Goal: Transaction & Acquisition: Purchase product/service

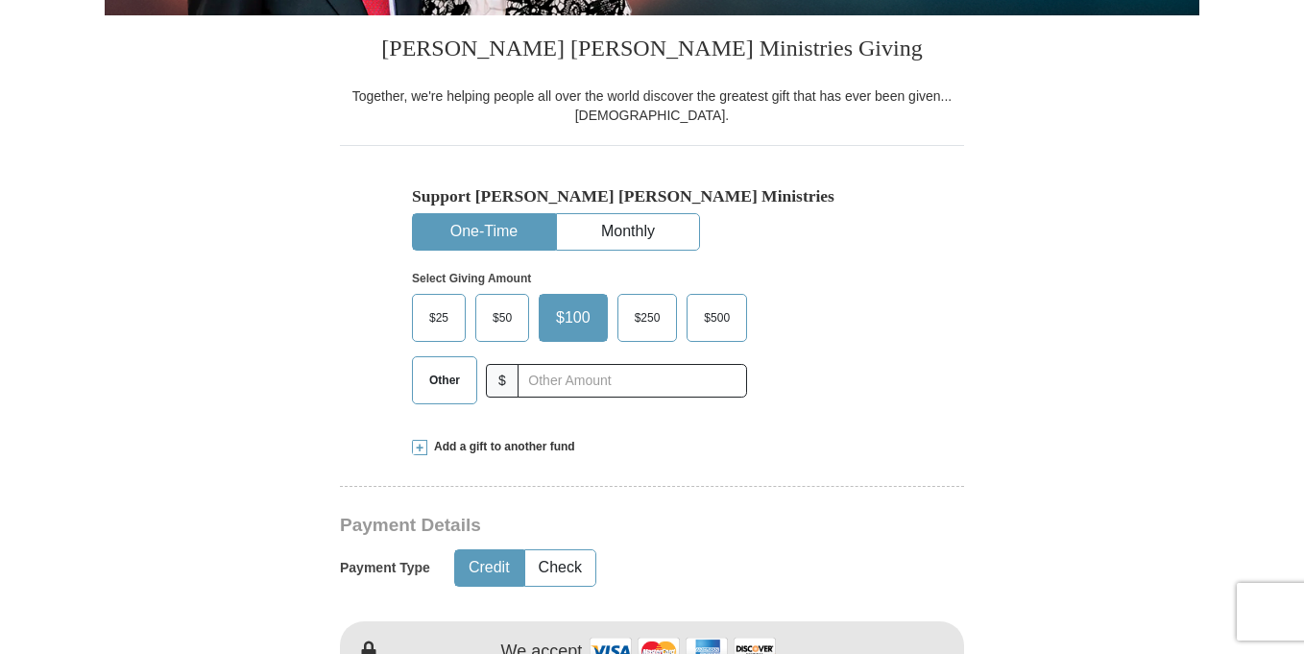
scroll to position [471, 0]
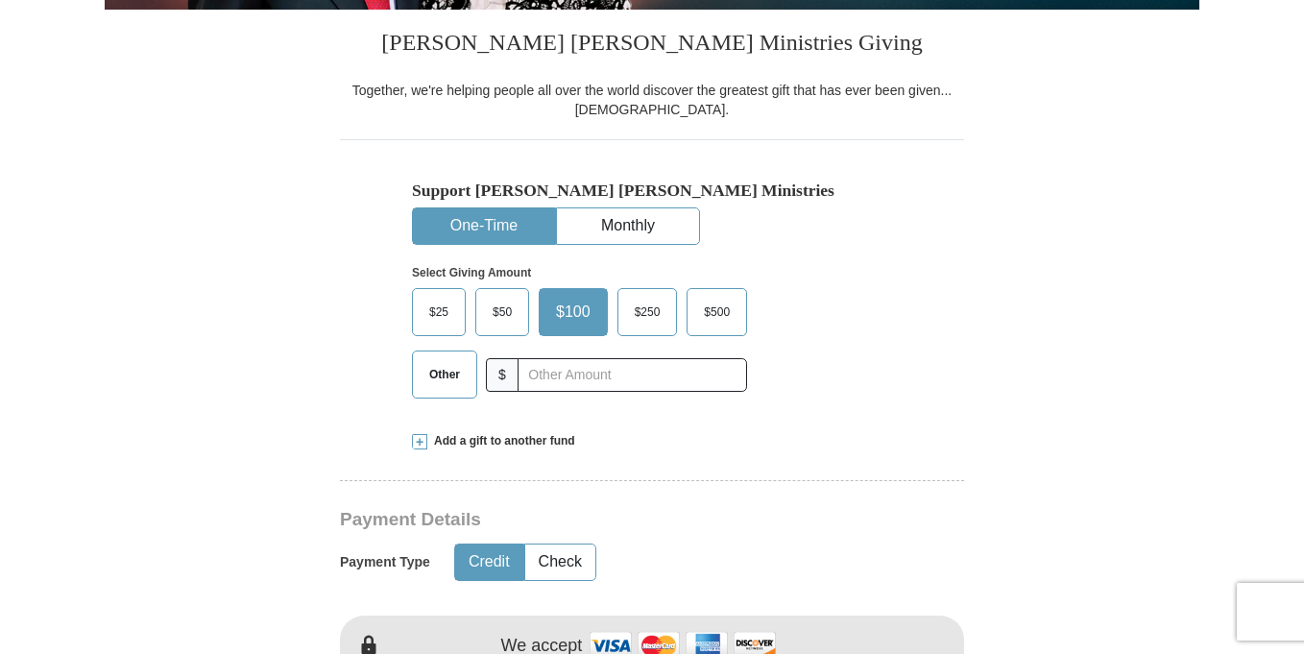
click at [429, 382] on span "Other" at bounding box center [445, 374] width 50 height 29
click at [0, 0] on input "Other" at bounding box center [0, 0] width 0 height 0
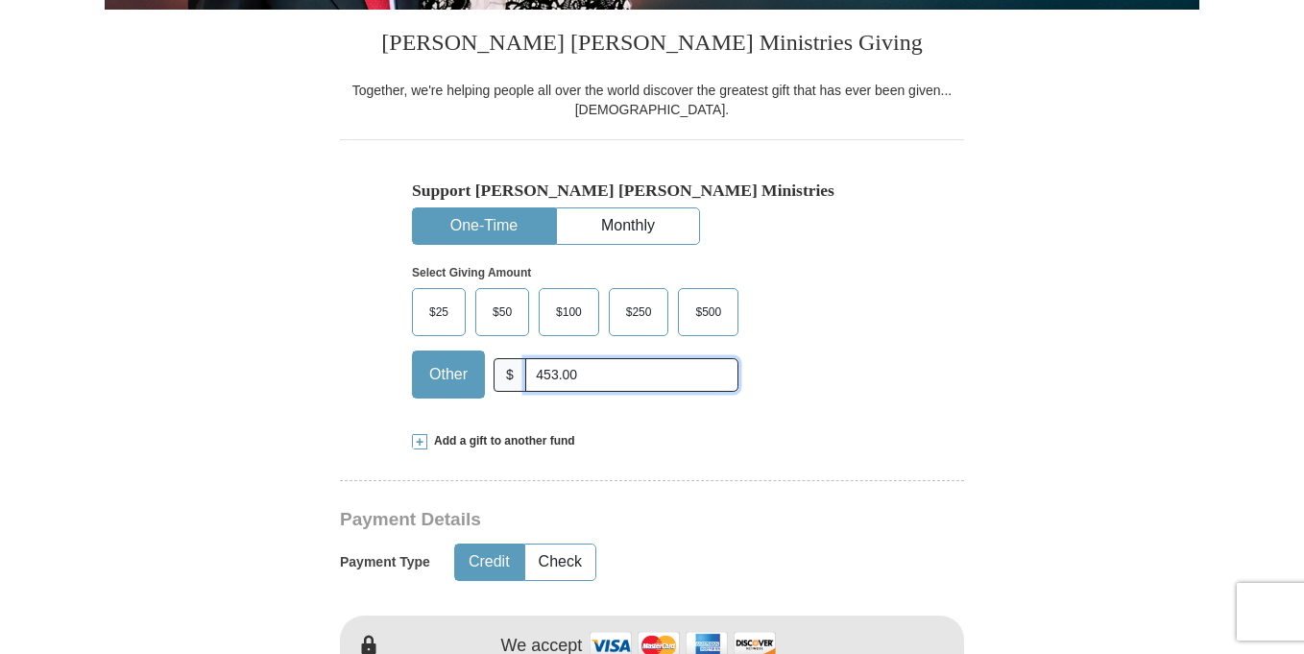
type input "453.00"
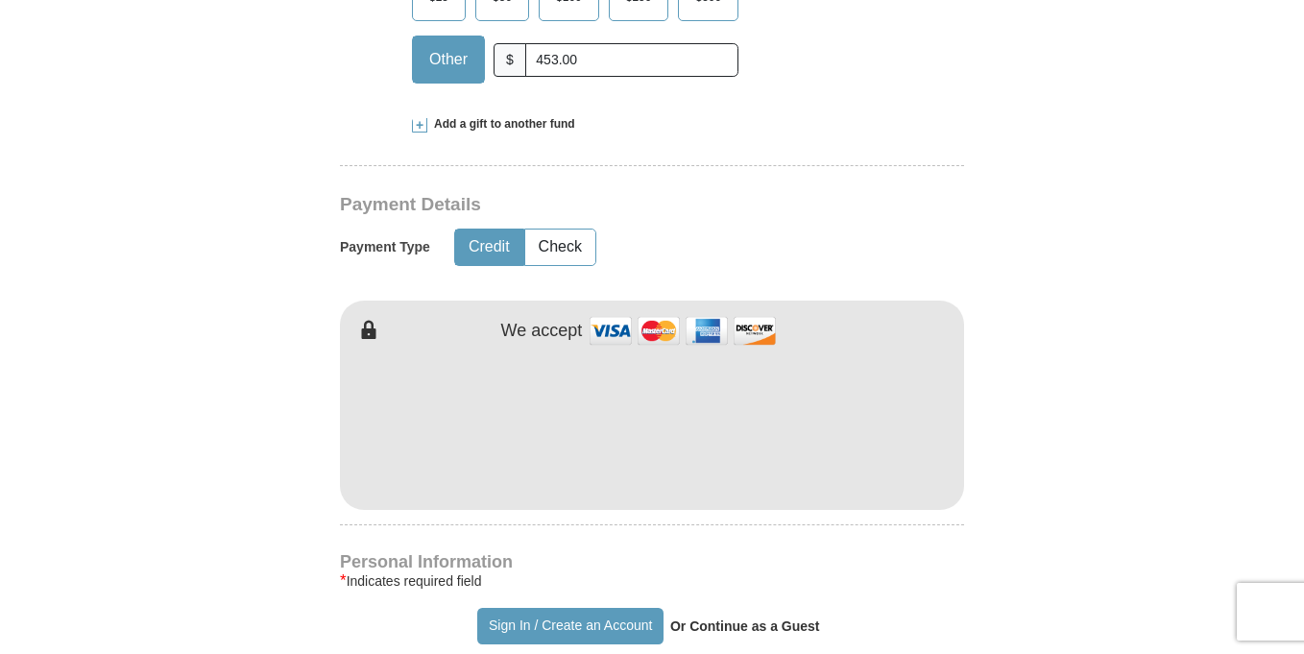
scroll to position [852, 0]
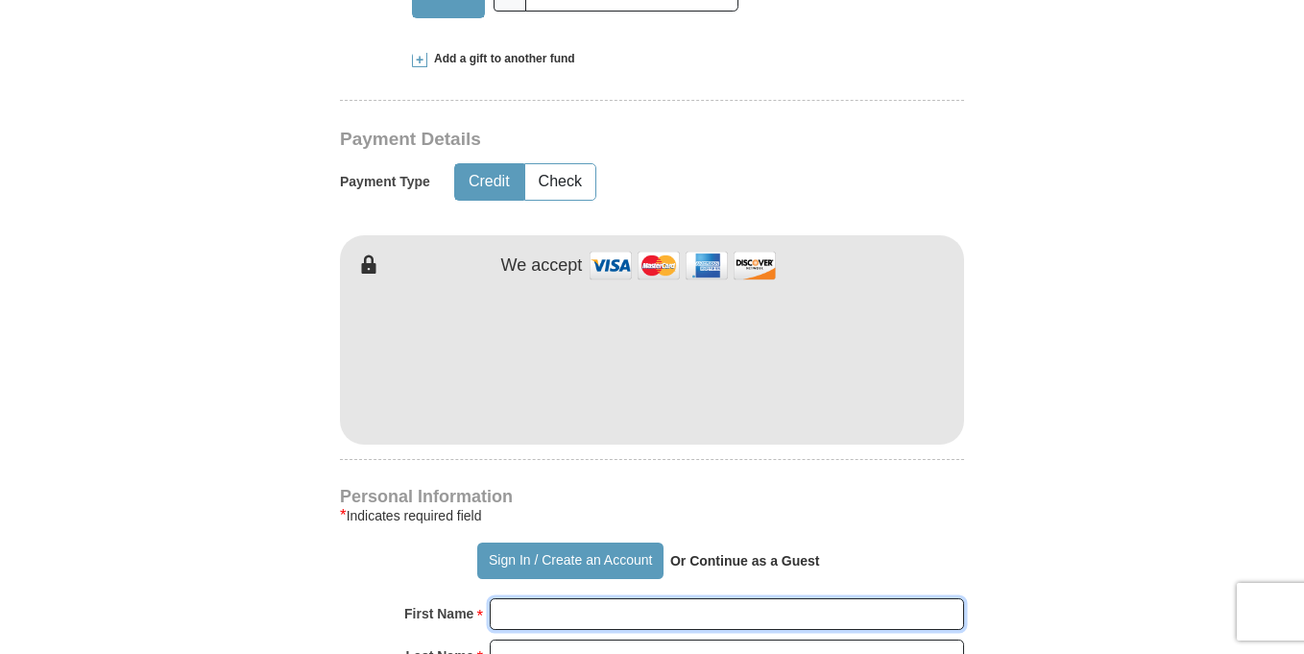
click at [585, 621] on input "First Name *" at bounding box center [727, 614] width 474 height 33
type input "[PERSON_NAME]"
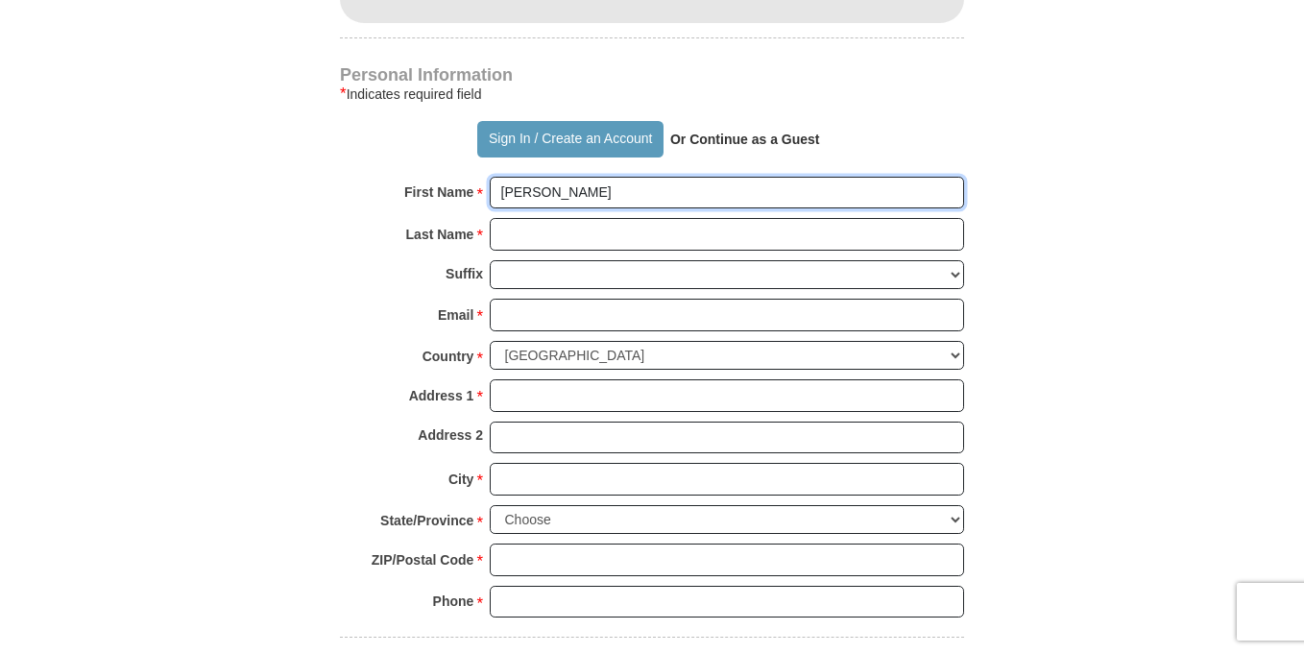
scroll to position [1285, 0]
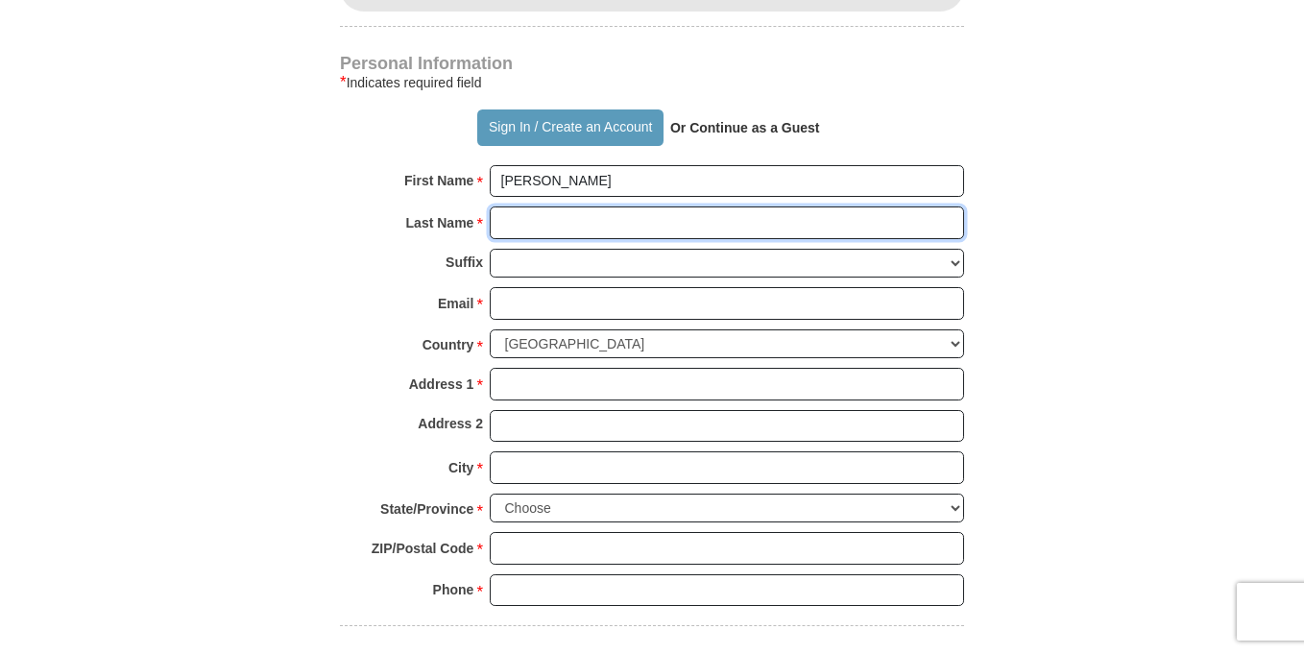
click at [771, 225] on input "Last Name *" at bounding box center [727, 222] width 474 height 33
type input "[PERSON_NAME]"
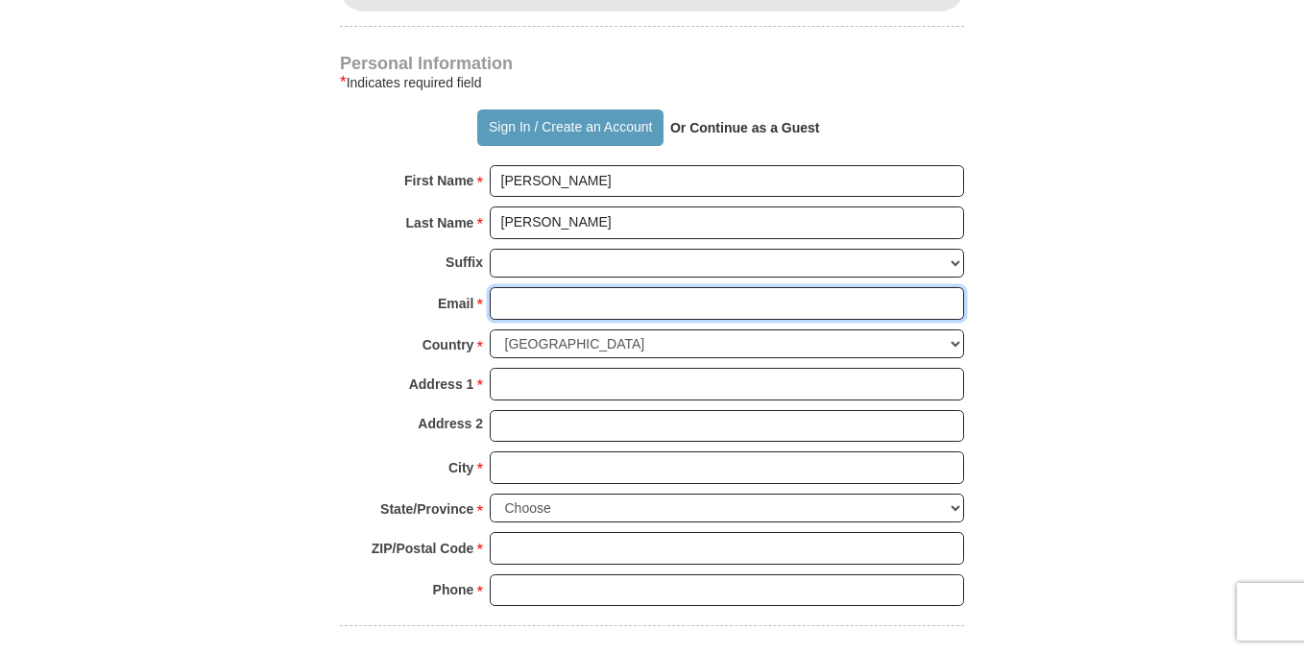
click at [614, 299] on input "Email *" at bounding box center [727, 303] width 474 height 33
type input "[EMAIL_ADDRESS][DOMAIN_NAME]"
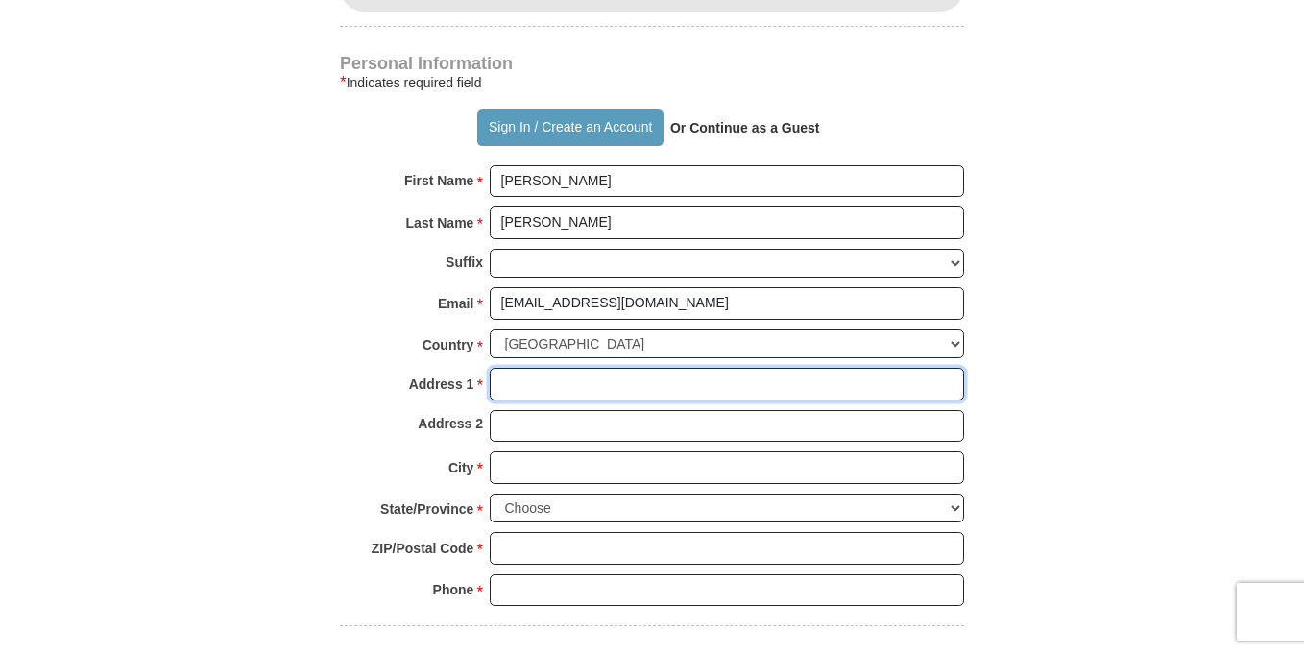
type input "[STREET_ADDRESS]"
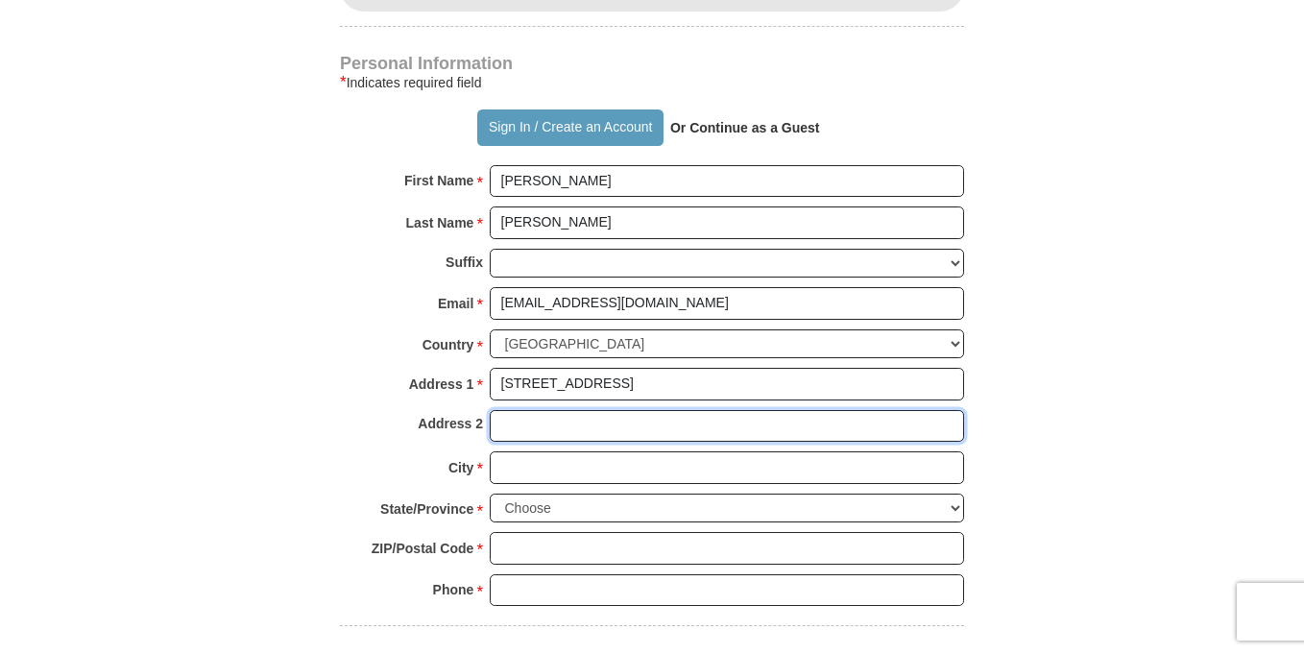
type input "[STREET_ADDRESS]"
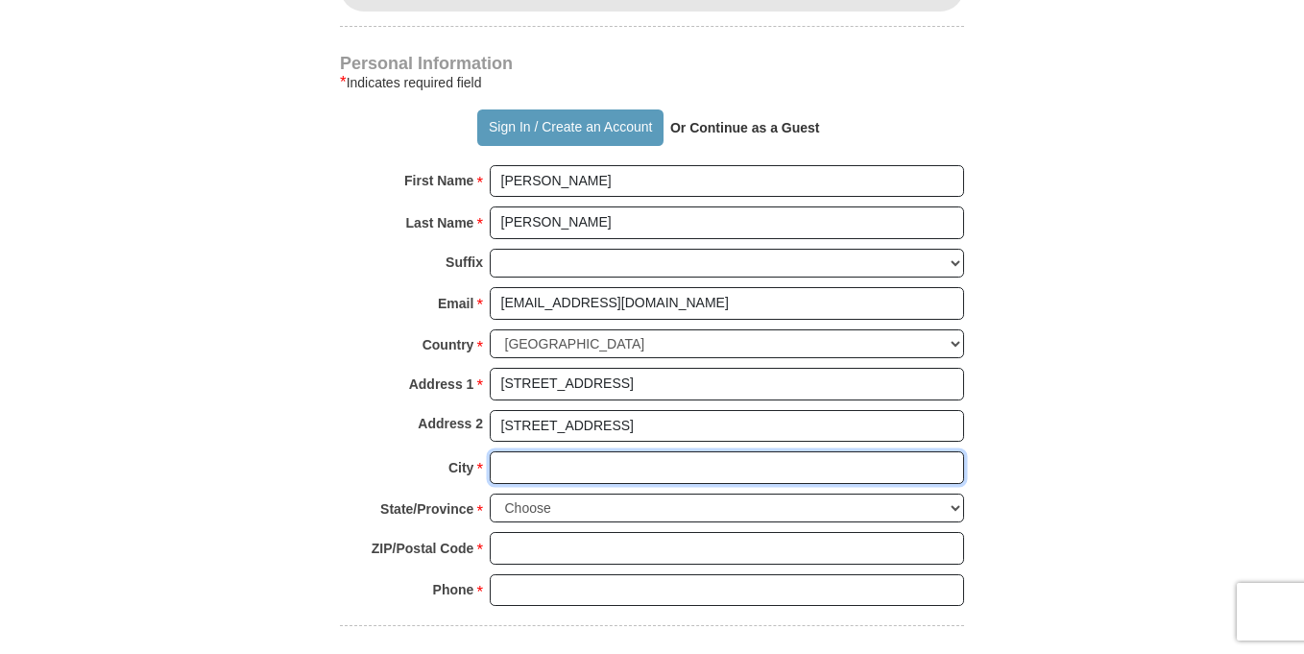
type input "Woodbridge"
select select "VA"
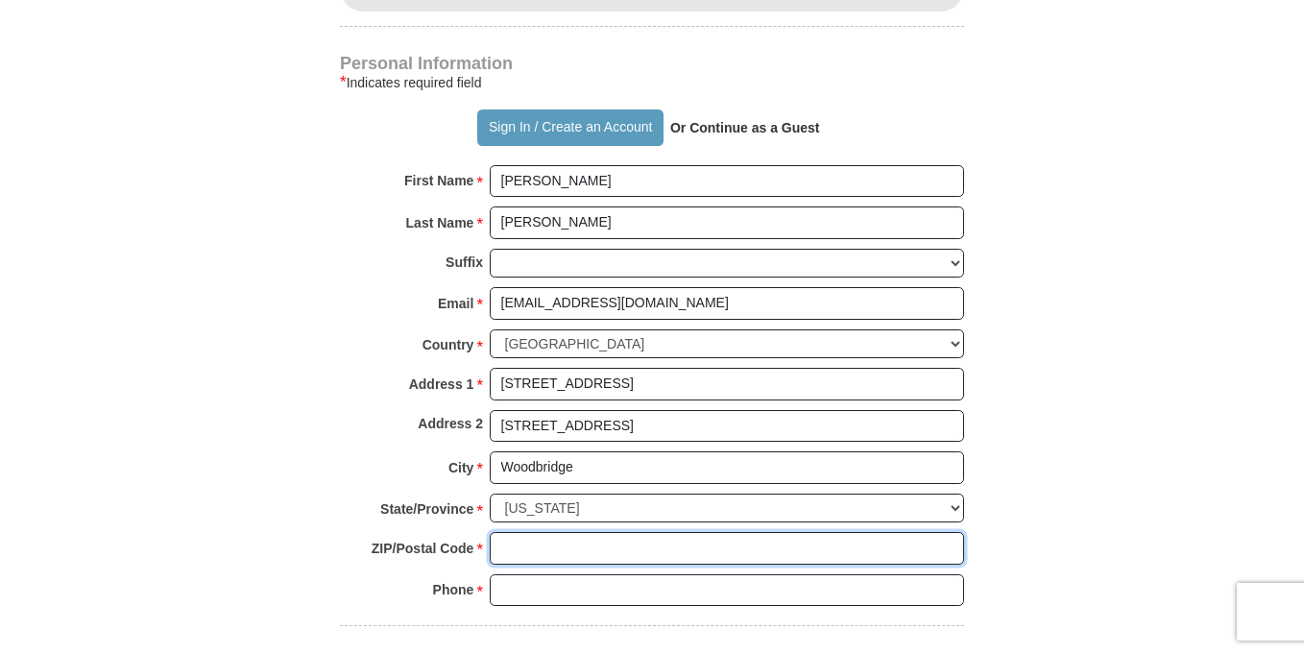
type input "22193"
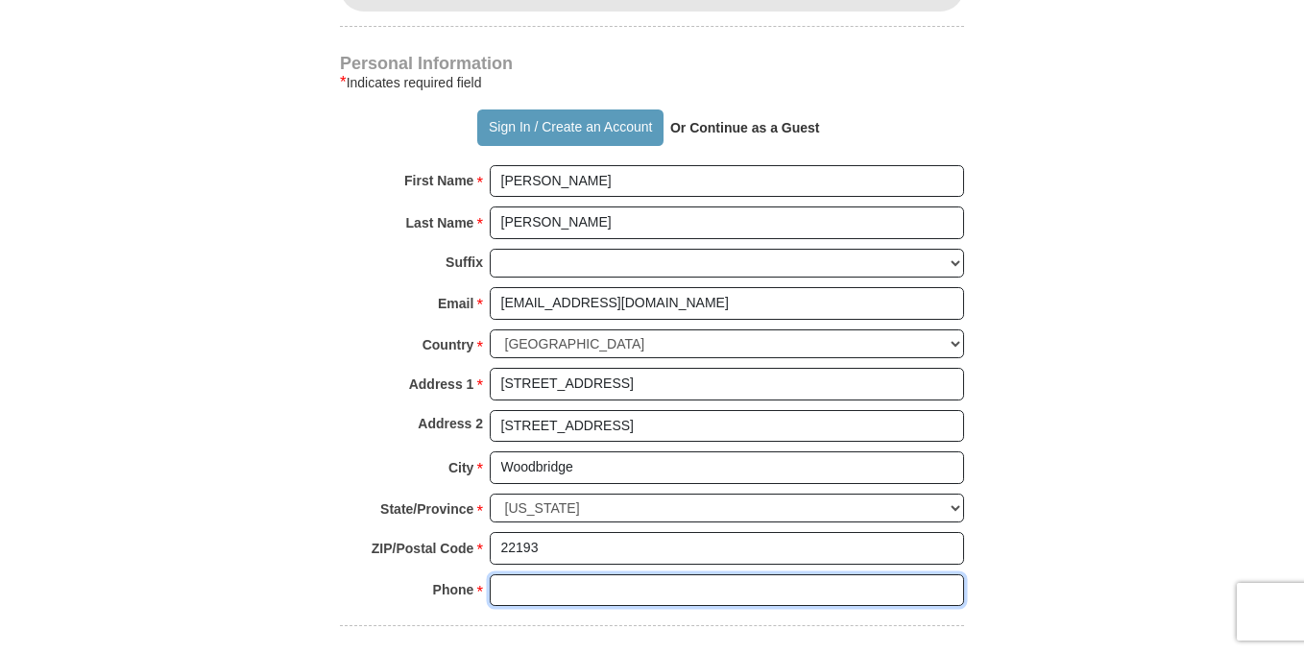
type input "7035878570"
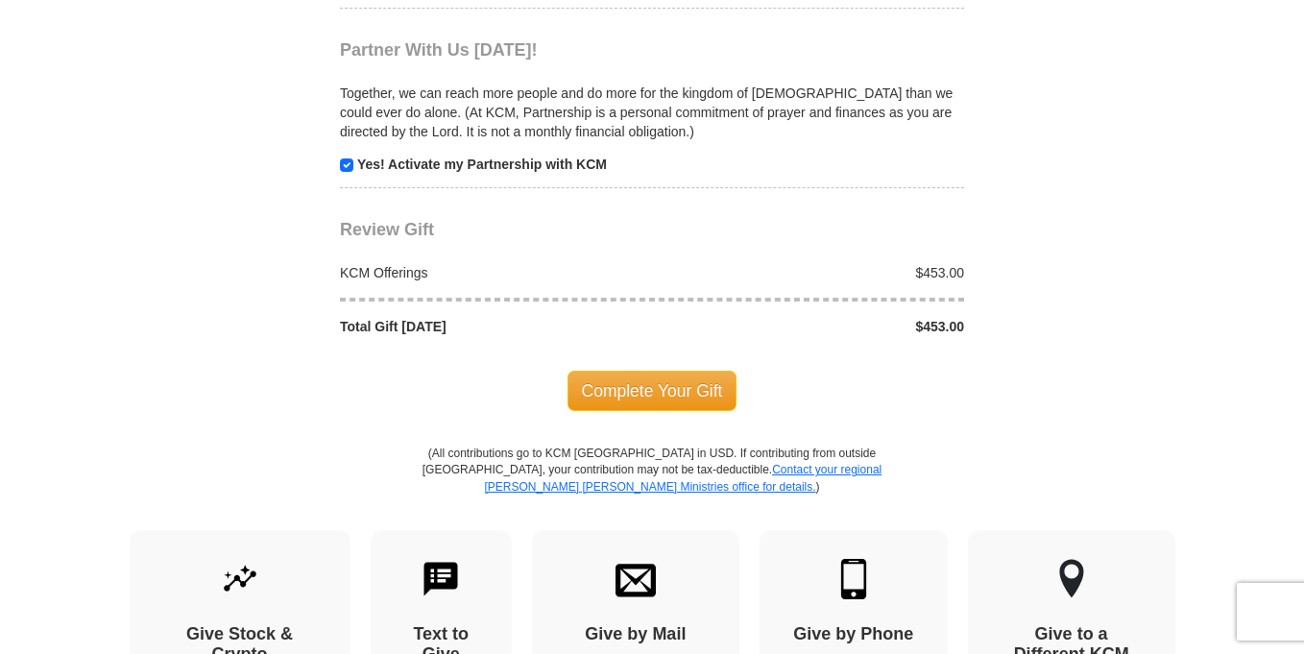
scroll to position [1908, 0]
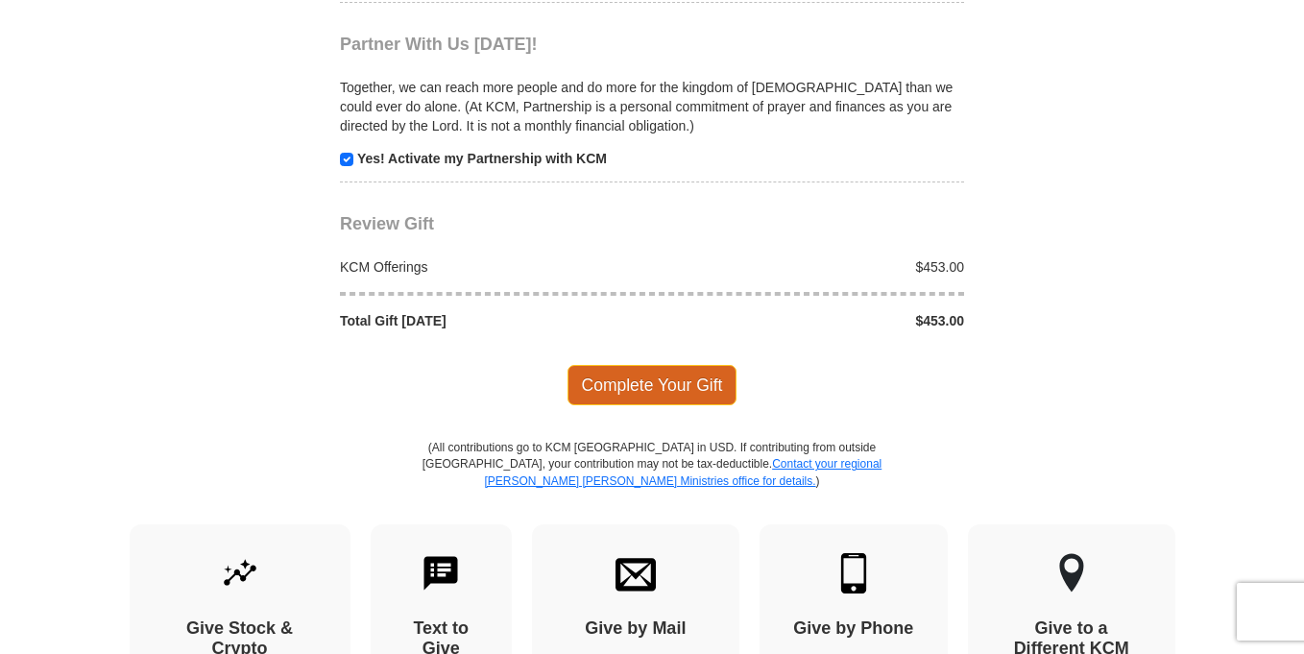
click at [671, 397] on span "Complete Your Gift" at bounding box center [652, 385] width 170 height 40
